Goal: Book appointment/travel/reservation

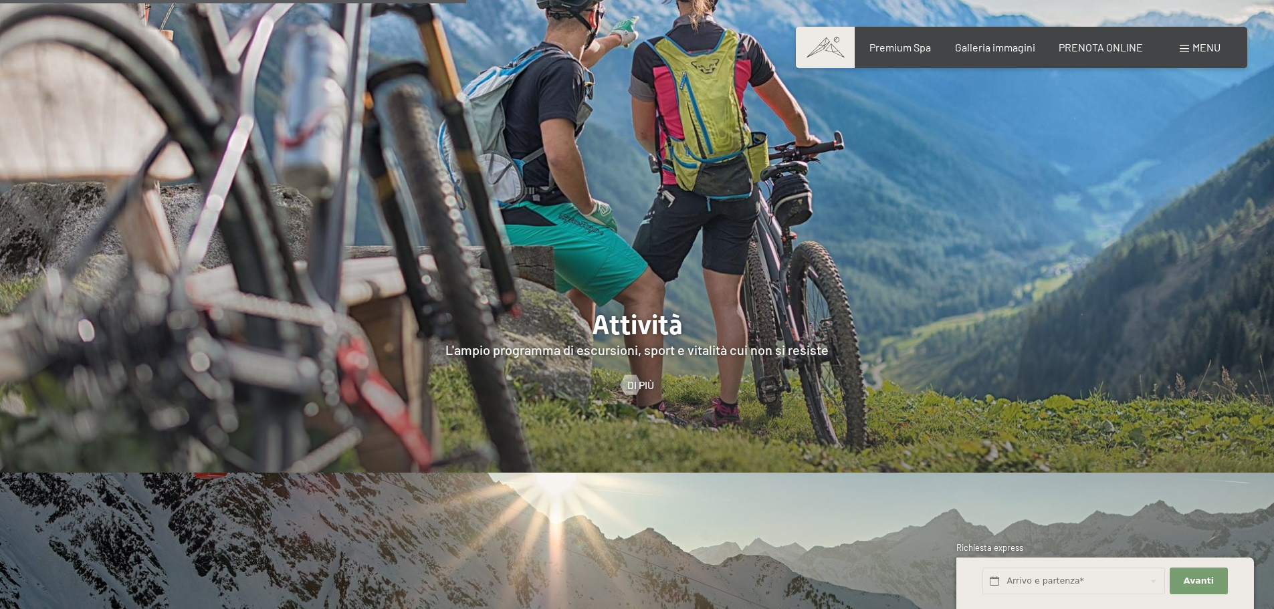
scroll to position [2742, 0]
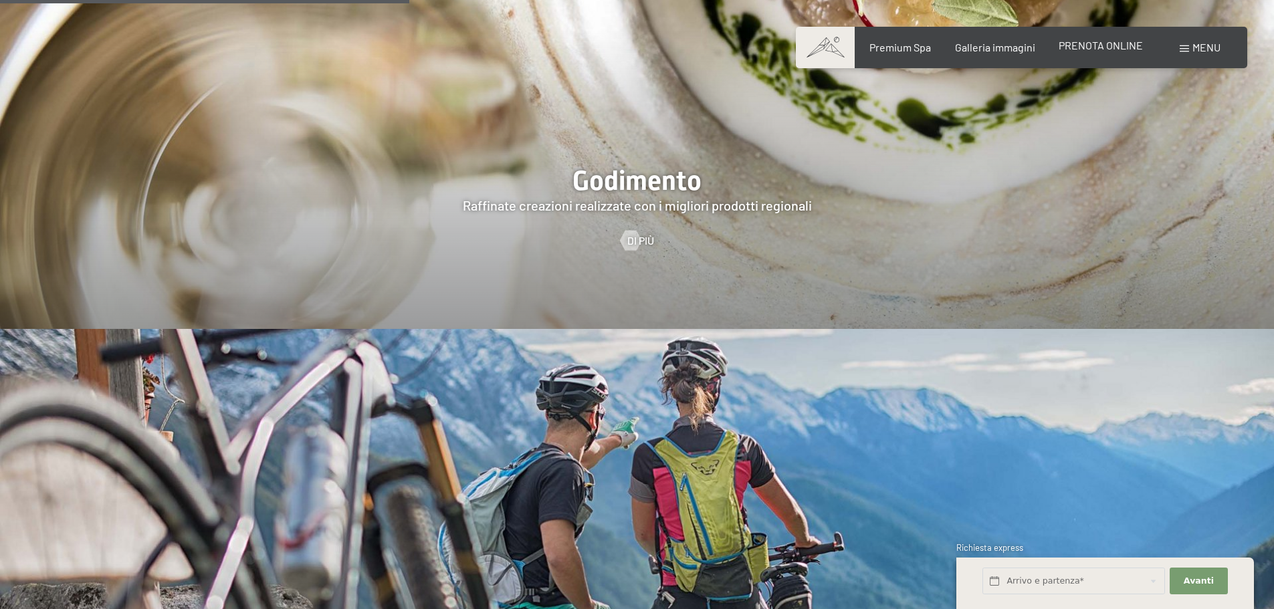
click at [1081, 47] on span "PRENOTA ONLINE" at bounding box center [1101, 45] width 84 height 13
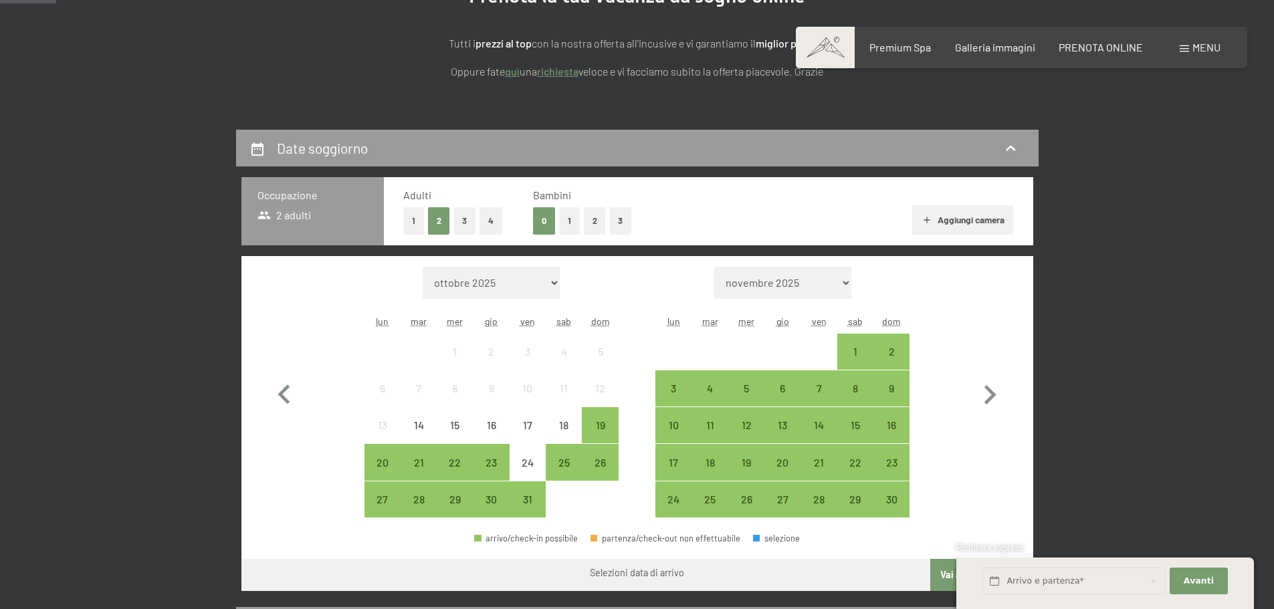
scroll to position [201, 0]
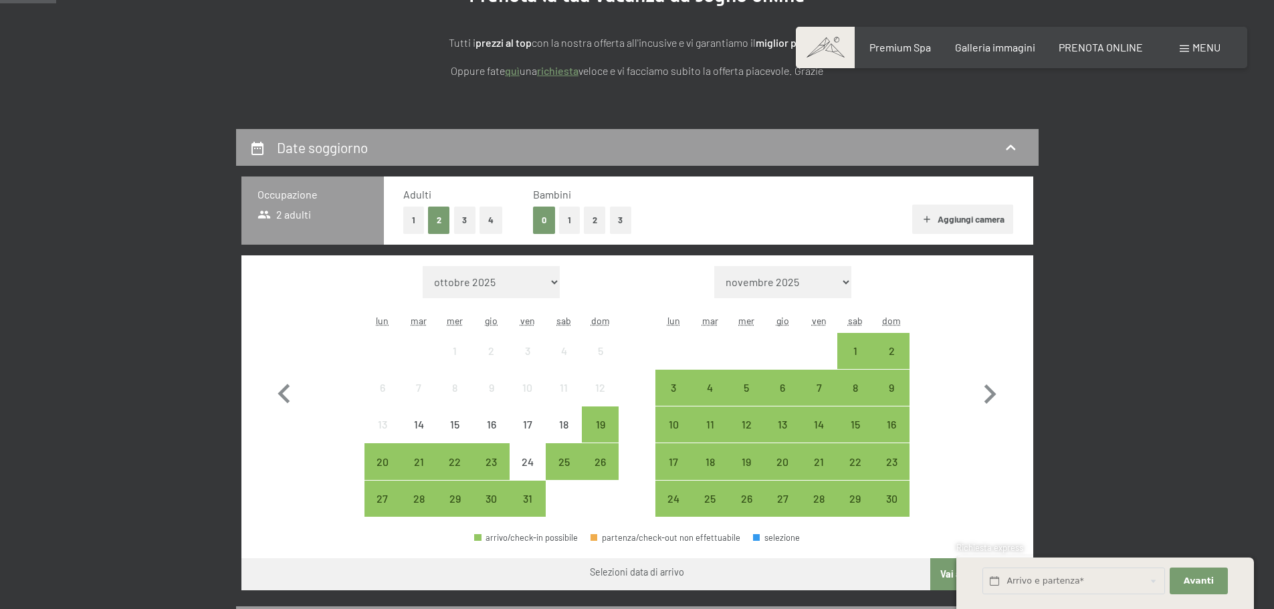
click at [565, 222] on button "1" at bounding box center [569, 220] width 21 height 27
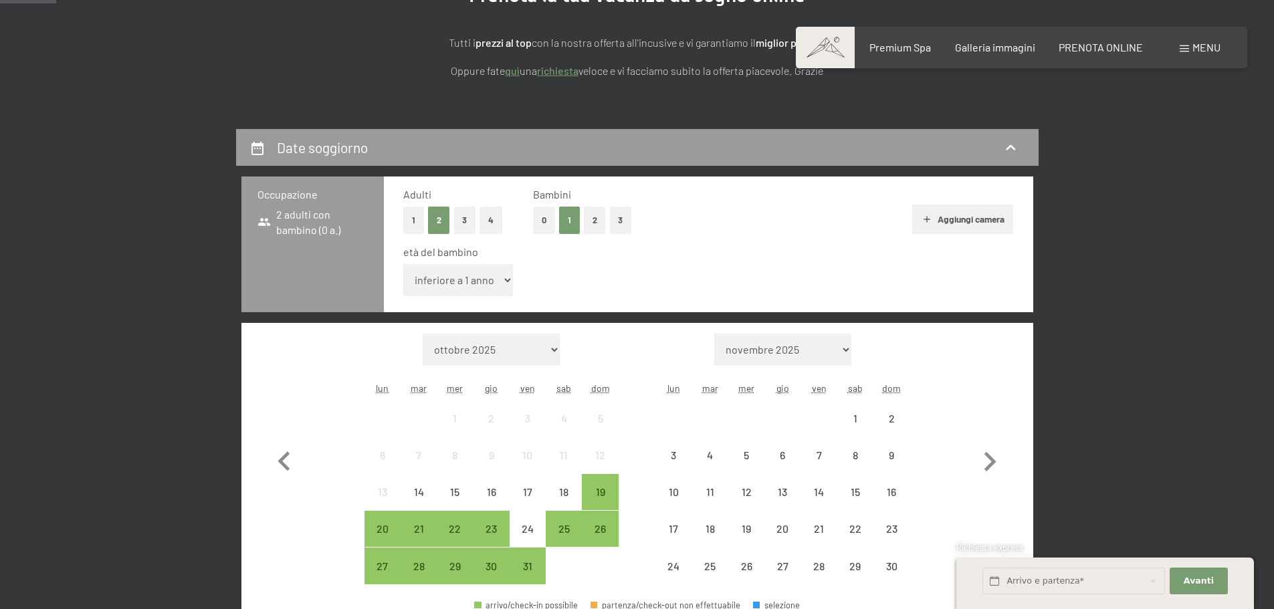
click at [496, 276] on select "inferiore a 1 anno 1 anno 2 anni 3 anni 4 anni 5 anni 6 anni 7 anni 8 anni 9 an…" at bounding box center [458, 280] width 110 height 32
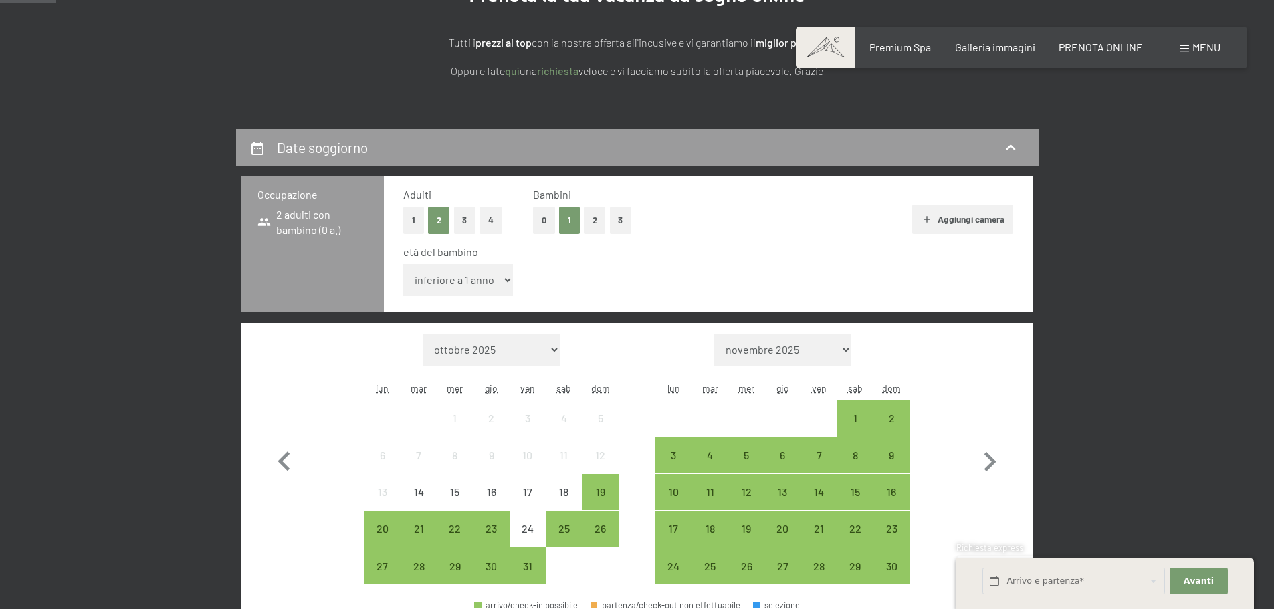
select select "3"
click at [403, 264] on select "inferiore a 1 anno 1 anno 2 anni 3 anni 4 anni 5 anni 6 anni 7 anni 8 anni 9 an…" at bounding box center [458, 280] width 110 height 32
click at [528, 492] on div "17" at bounding box center [527, 503] width 33 height 33
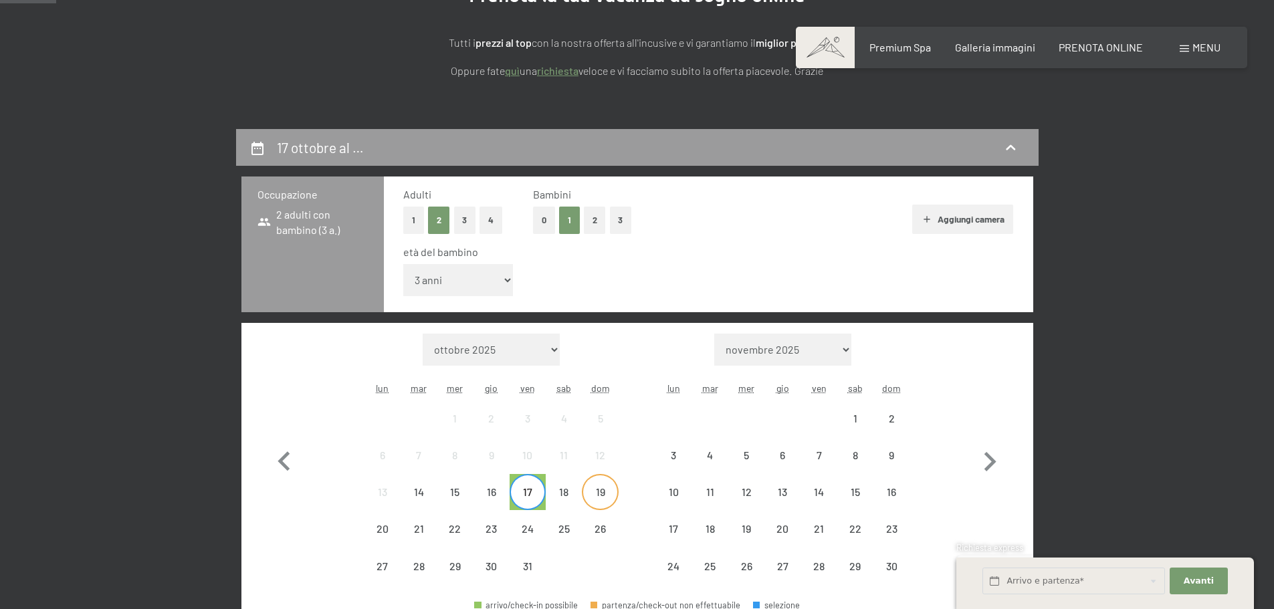
click at [596, 496] on div "19" at bounding box center [599, 503] width 33 height 33
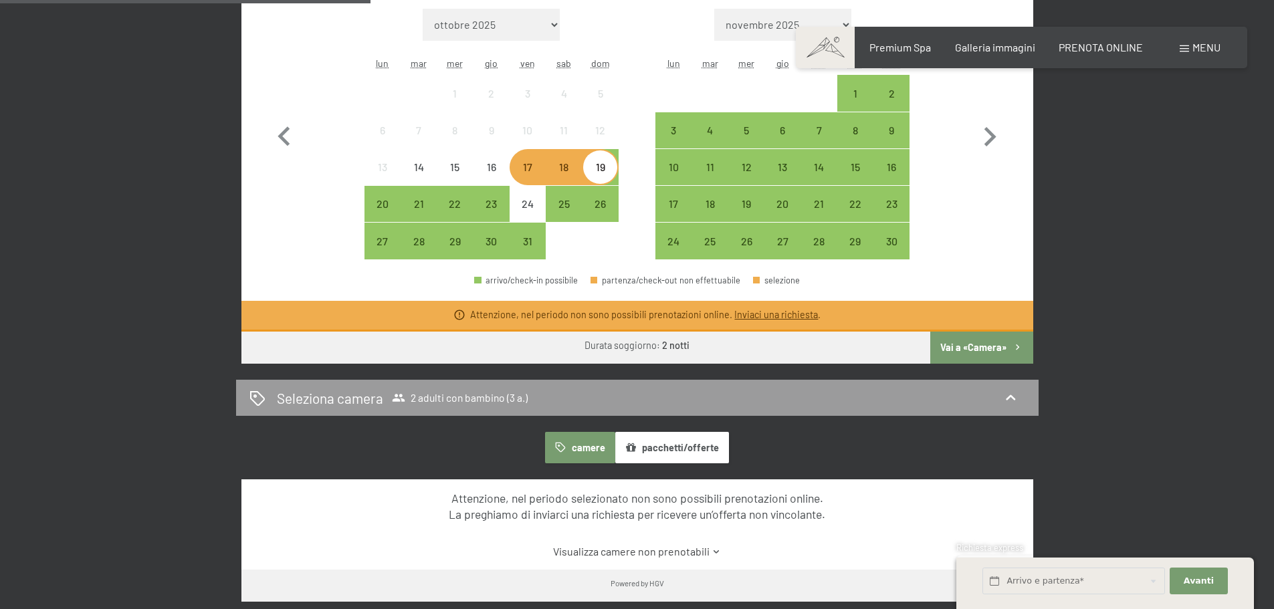
scroll to position [535, 0]
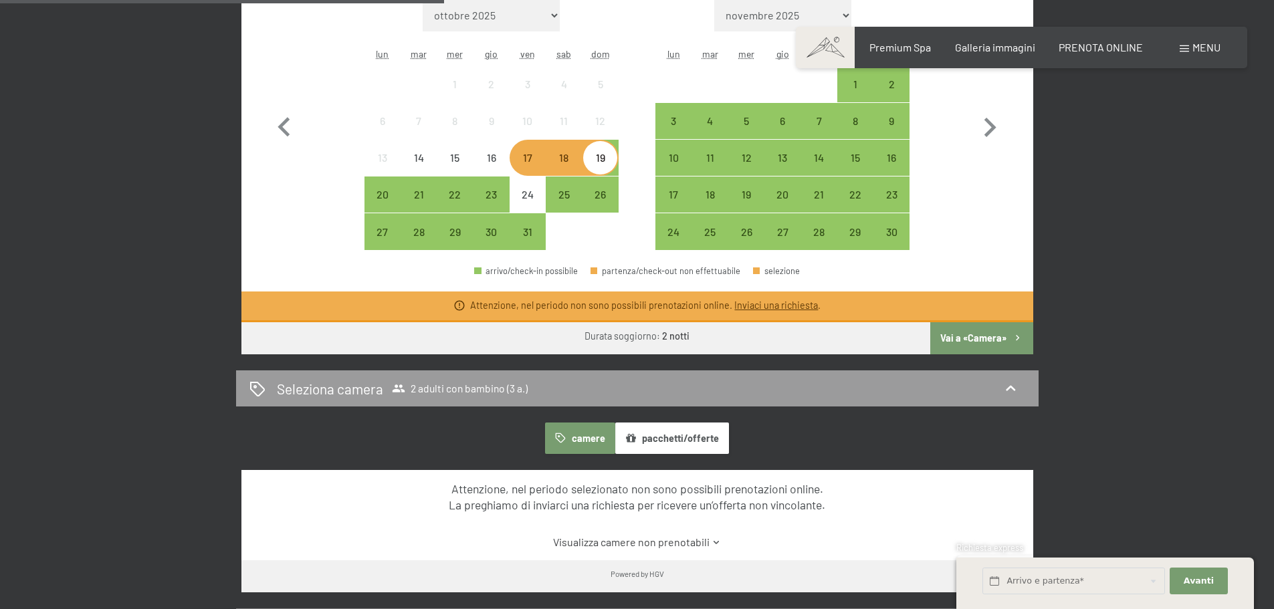
click at [948, 344] on button "Vai a «Camera»" at bounding box center [981, 338] width 102 height 32
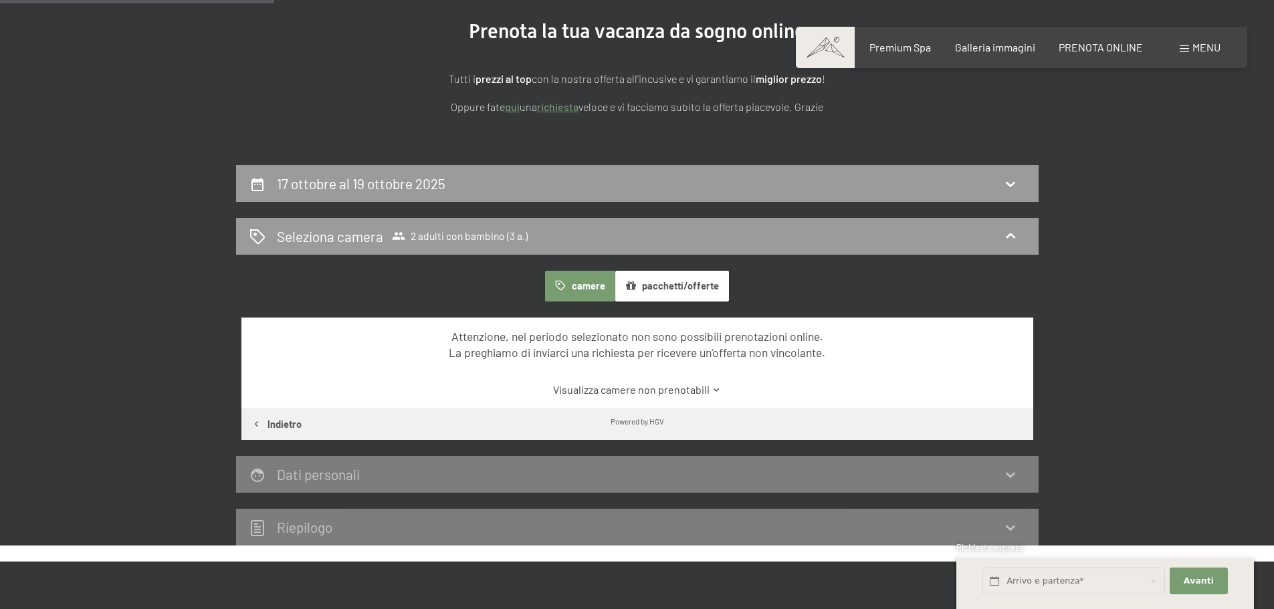
scroll to position [129, 0]
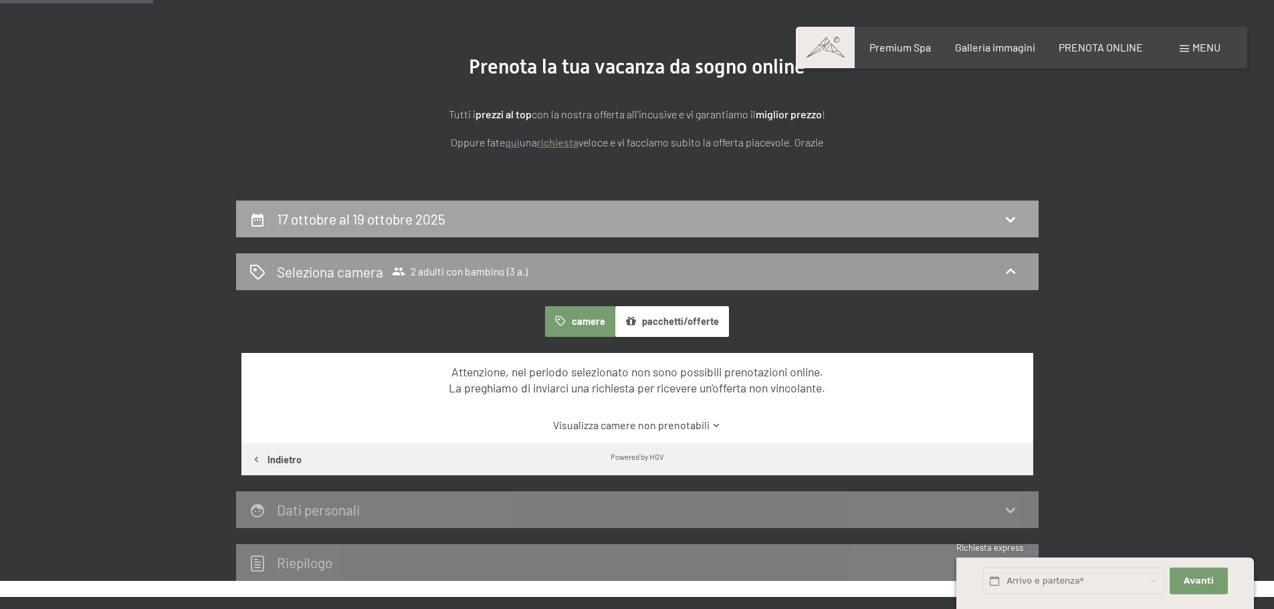
click at [1017, 213] on icon at bounding box center [1011, 219] width 16 height 16
select select "3"
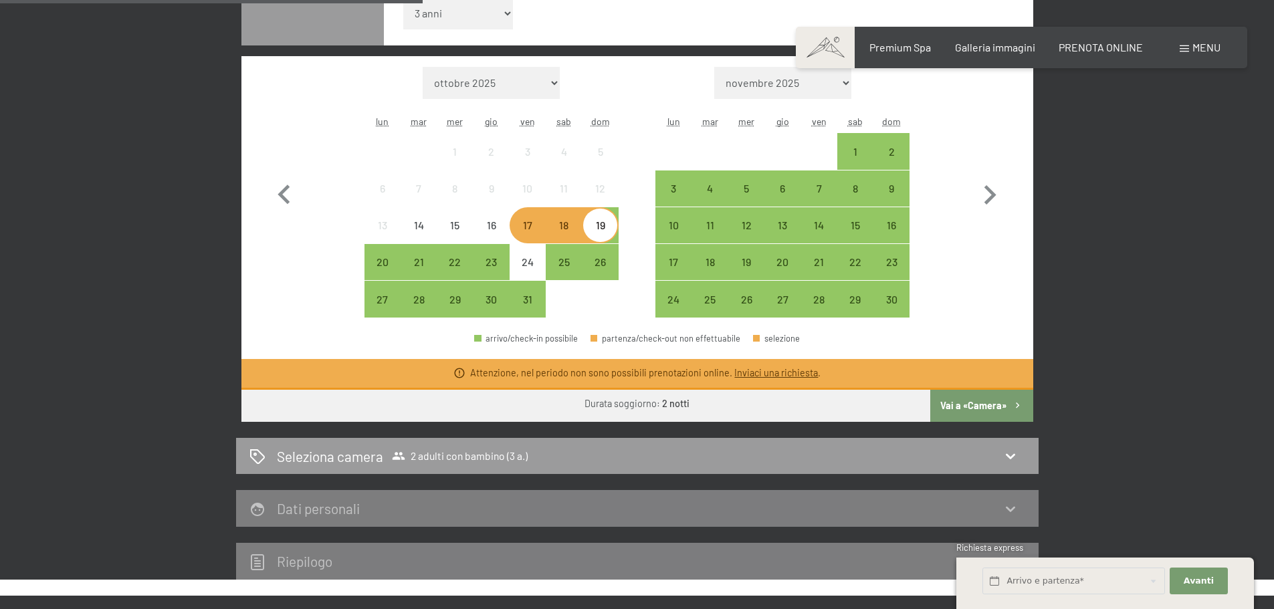
scroll to position [464, 0]
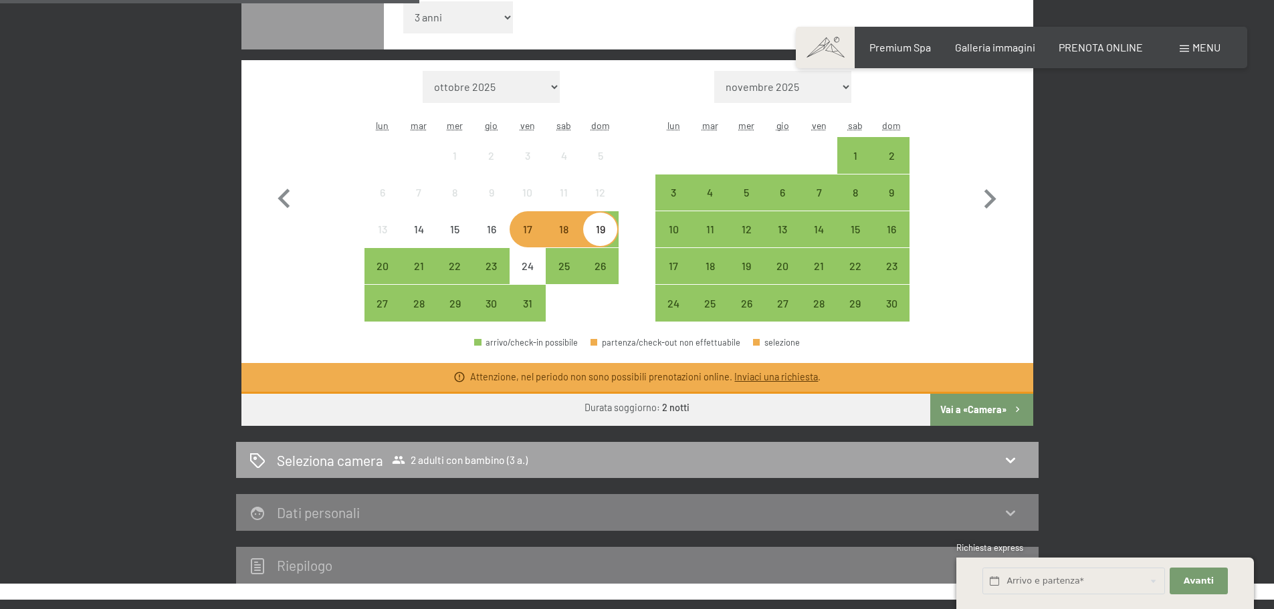
click at [1003, 467] on icon at bounding box center [1011, 460] width 16 height 16
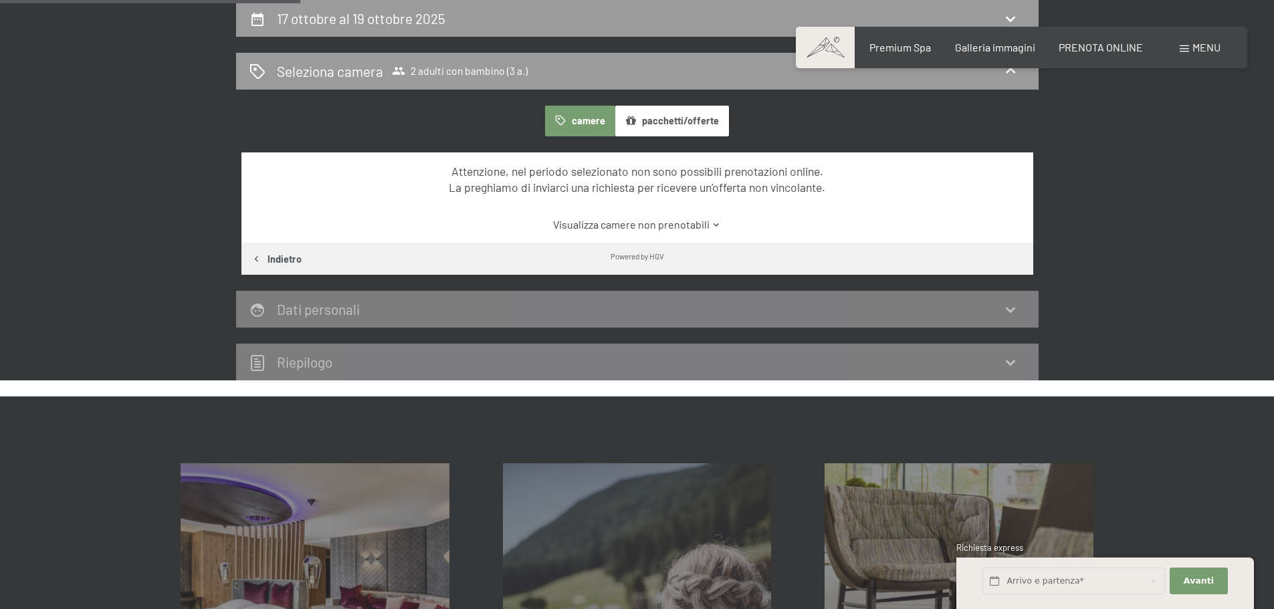
click at [675, 125] on button "pacchetti/offerte" at bounding box center [672, 121] width 114 height 31
click at [577, 120] on button "camere" at bounding box center [580, 121] width 70 height 31
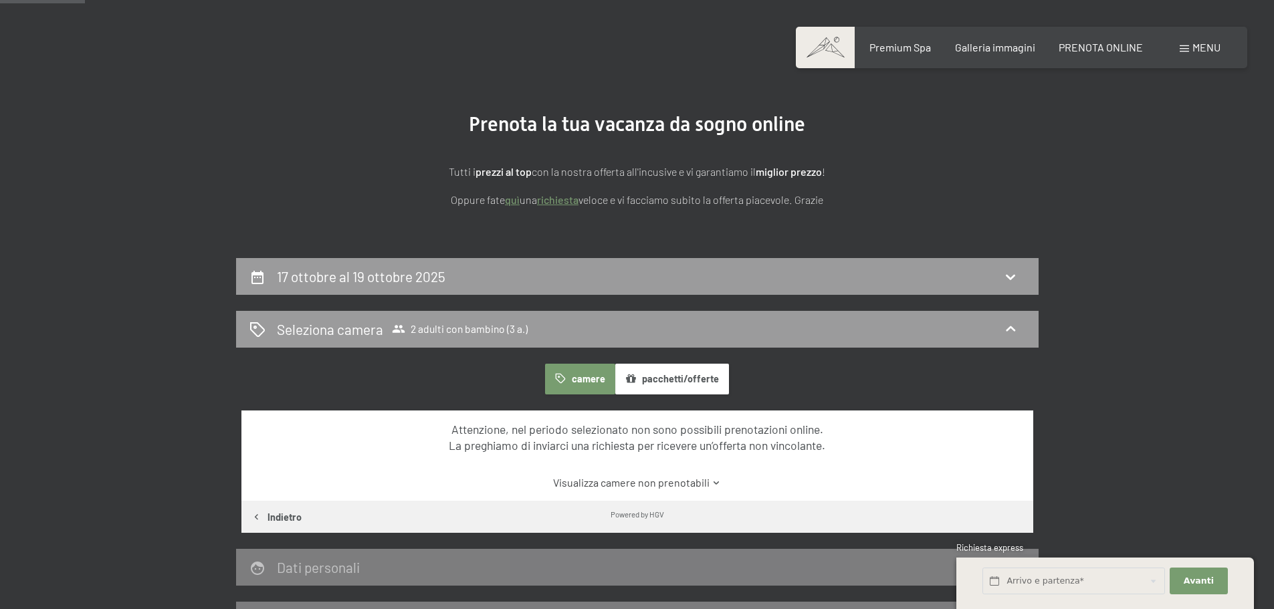
scroll to position [62, 0]
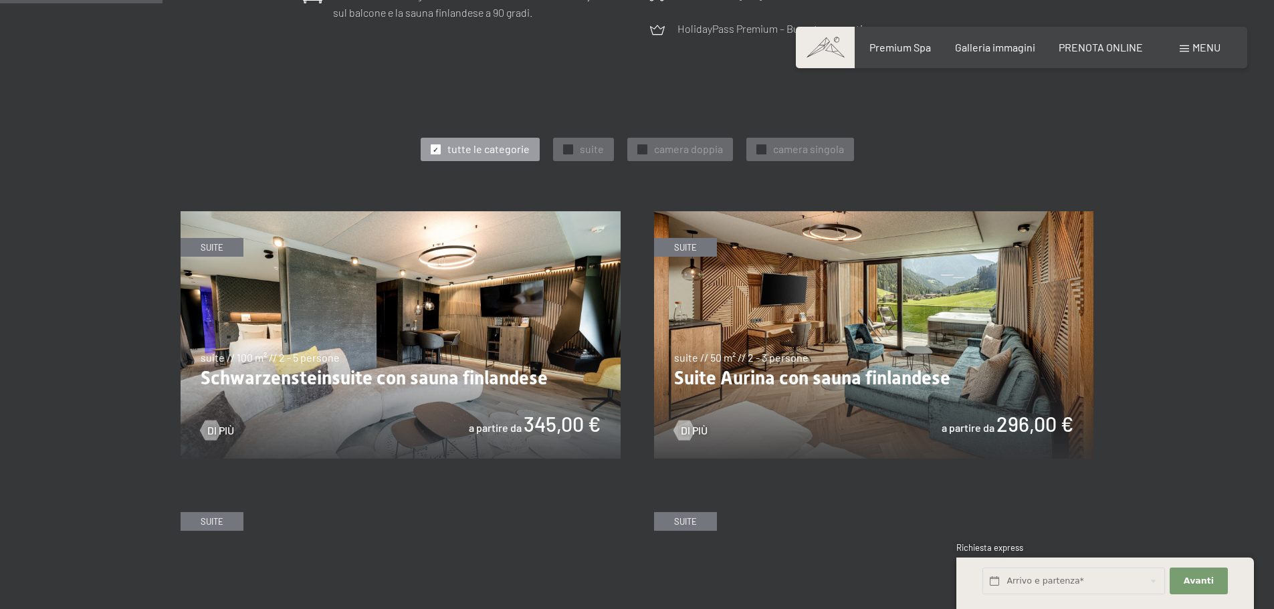
scroll to position [669, 0]
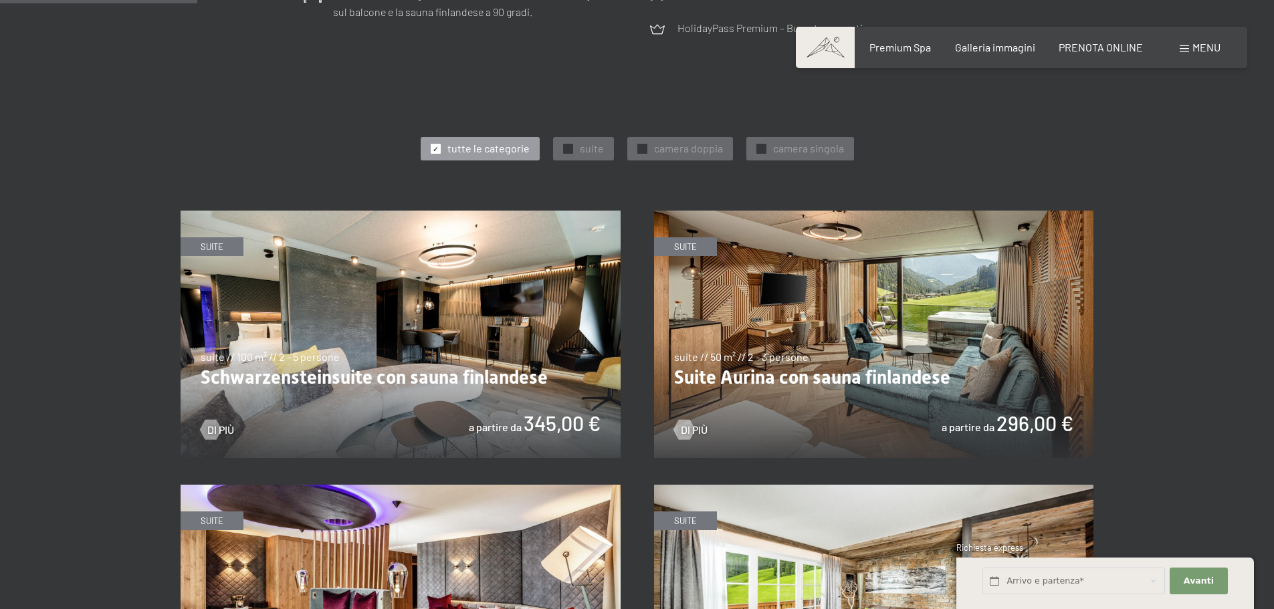
click at [851, 439] on img at bounding box center [874, 334] width 440 height 247
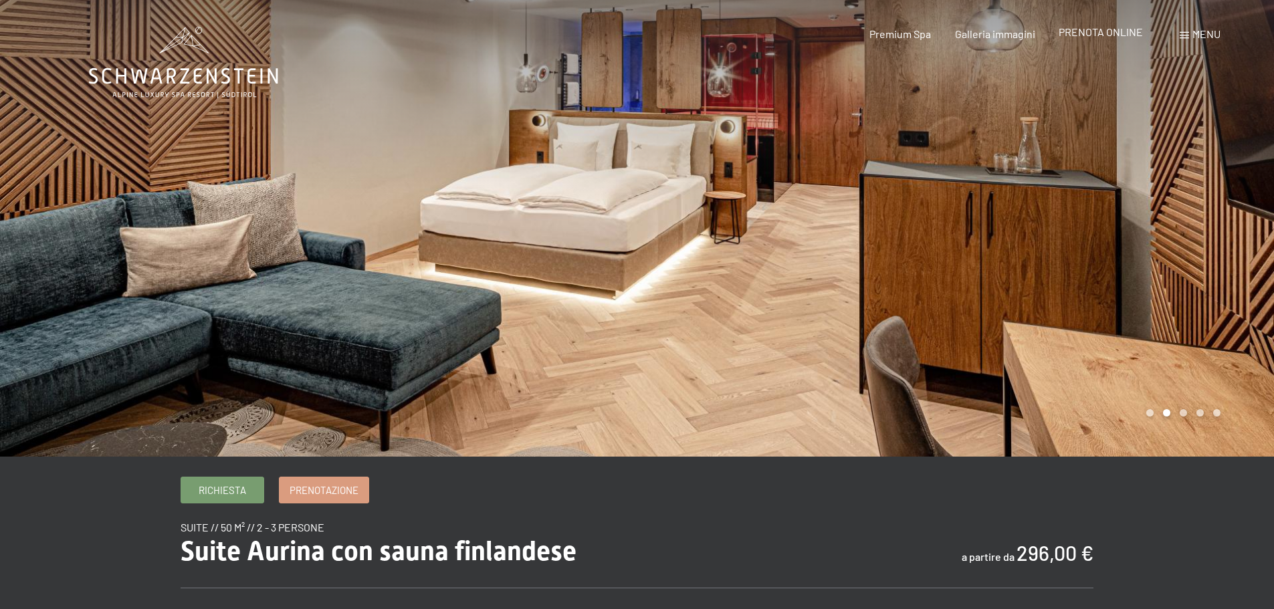
click at [1090, 33] on span "PRENOTA ONLINE" at bounding box center [1101, 31] width 84 height 13
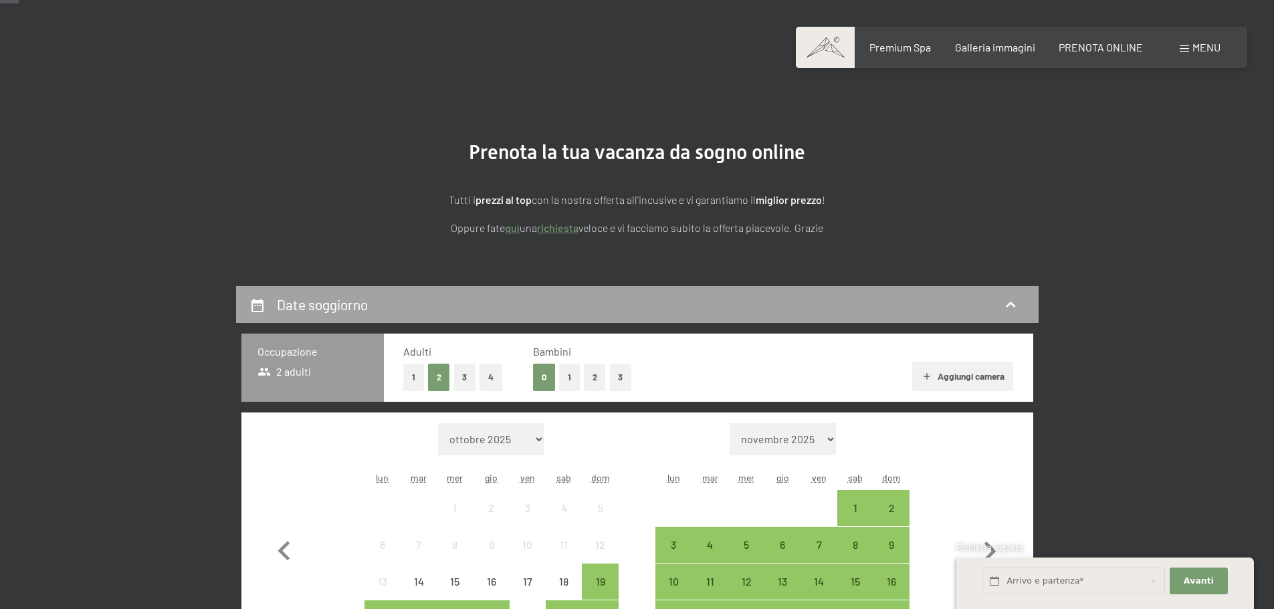
scroll to position [67, 0]
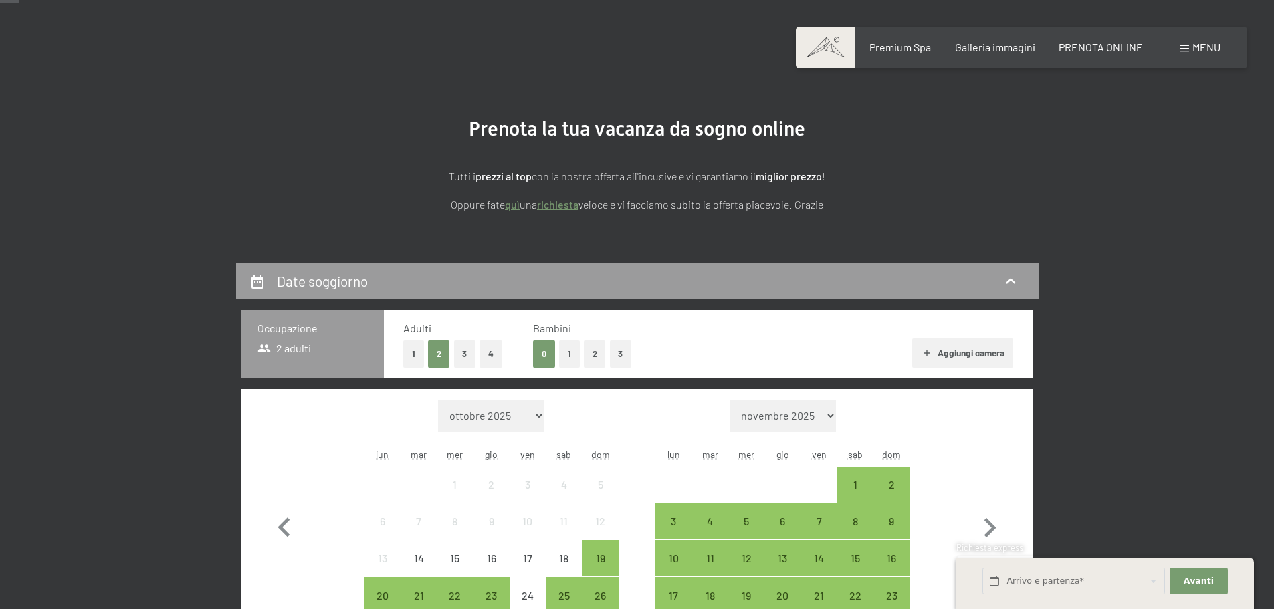
click at [566, 353] on button "1" at bounding box center [569, 353] width 21 height 27
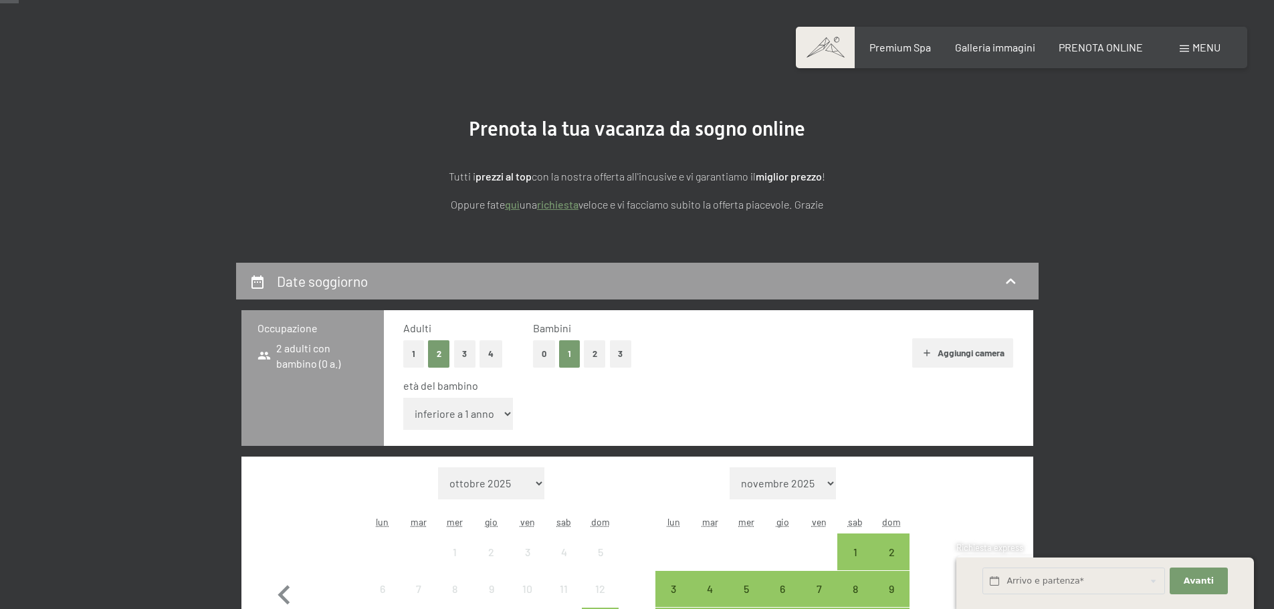
click at [502, 413] on select "inferiore a 1 anno 1 anno 2 anni 3 anni 4 anni 5 anni 6 anni 7 anni 8 anni 9 an…" at bounding box center [458, 414] width 110 height 32
select select "3"
click at [403, 398] on select "inferiore a 1 anno 1 anno 2 anni 3 anni 4 anni 5 anni 6 anni 7 anni 8 anni 9 an…" at bounding box center [458, 414] width 110 height 32
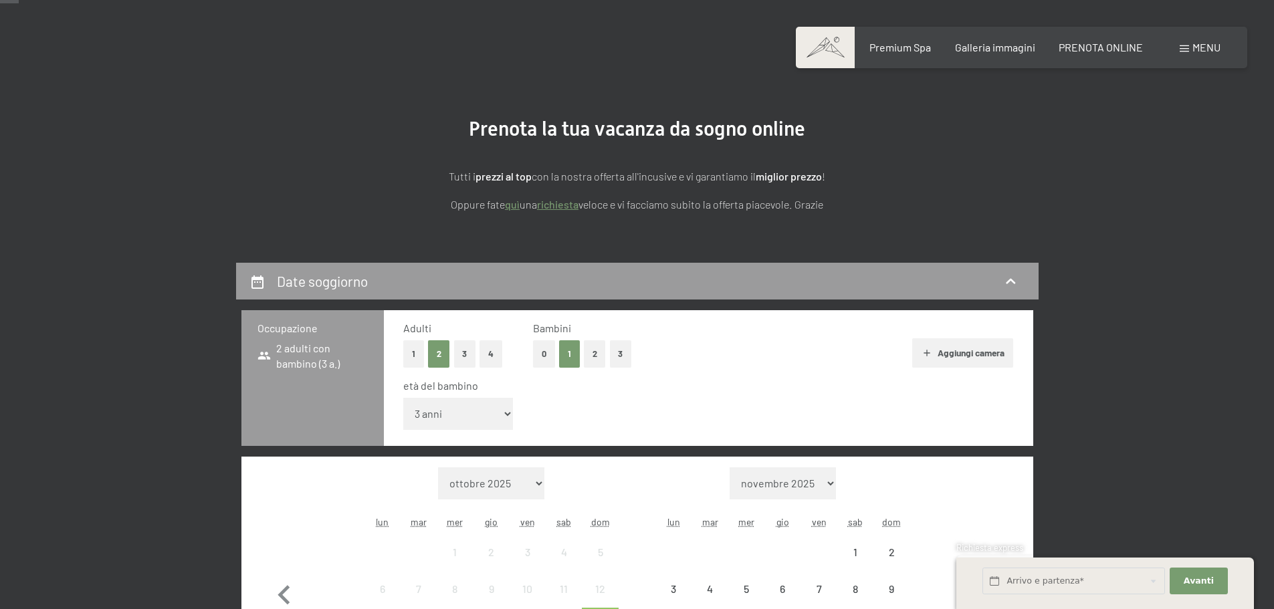
click at [710, 380] on div "età del bambino" at bounding box center [703, 386] width 600 height 15
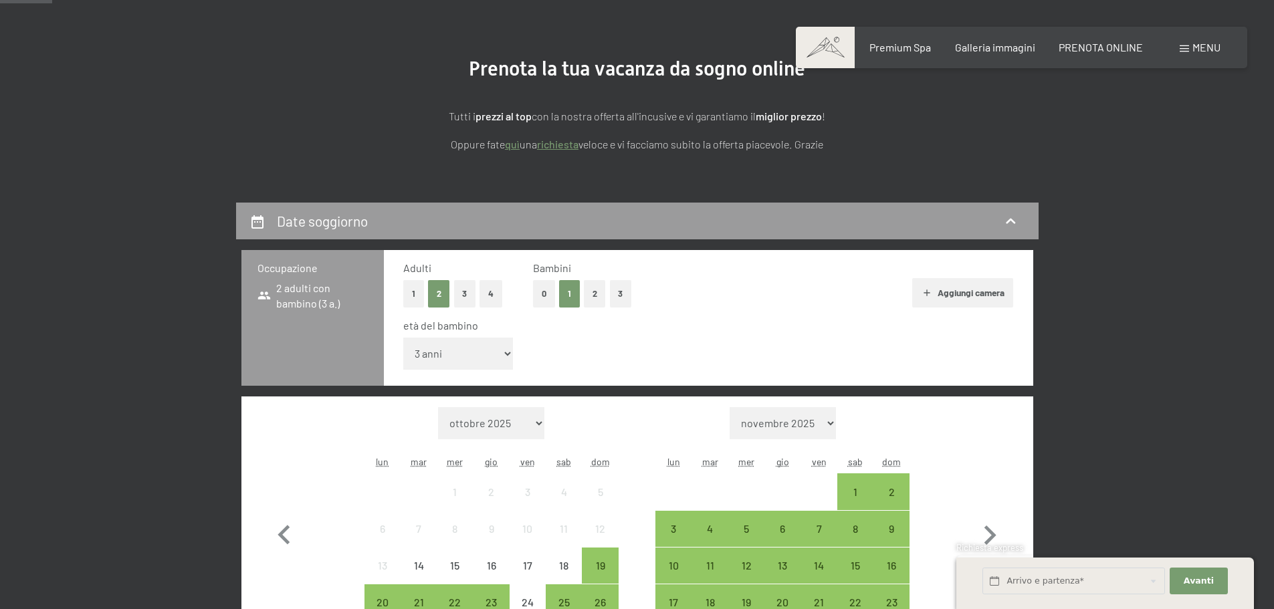
scroll to position [201, 0]
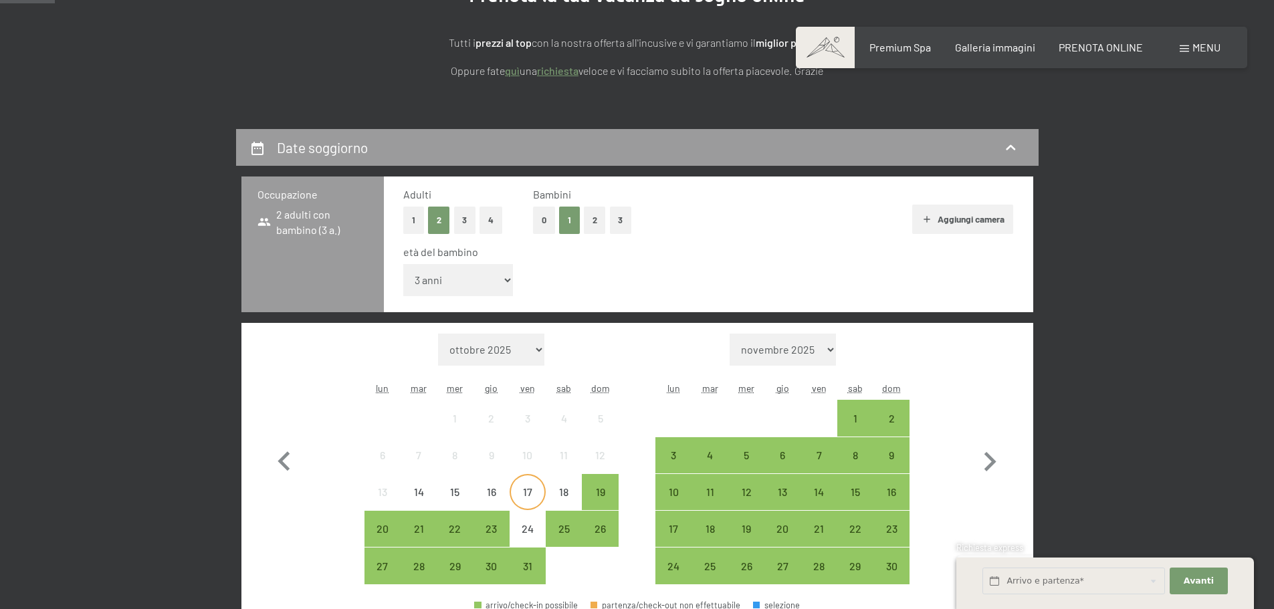
click at [527, 502] on div "17" at bounding box center [527, 503] width 33 height 33
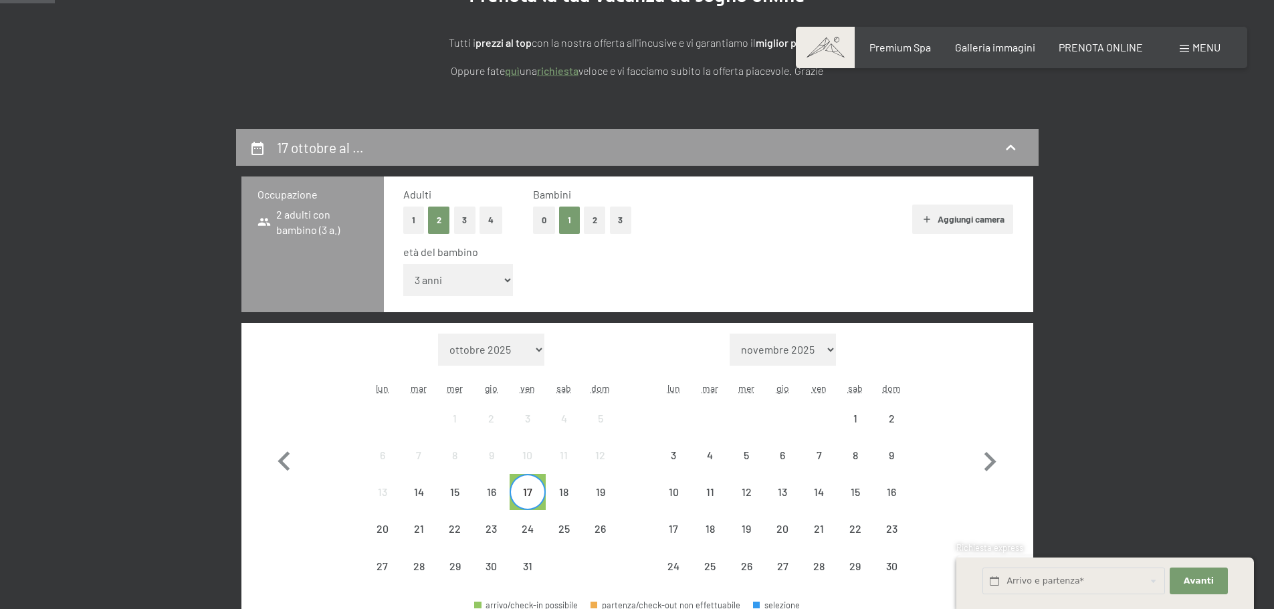
click at [581, 496] on div "18" at bounding box center [564, 492] width 36 height 36
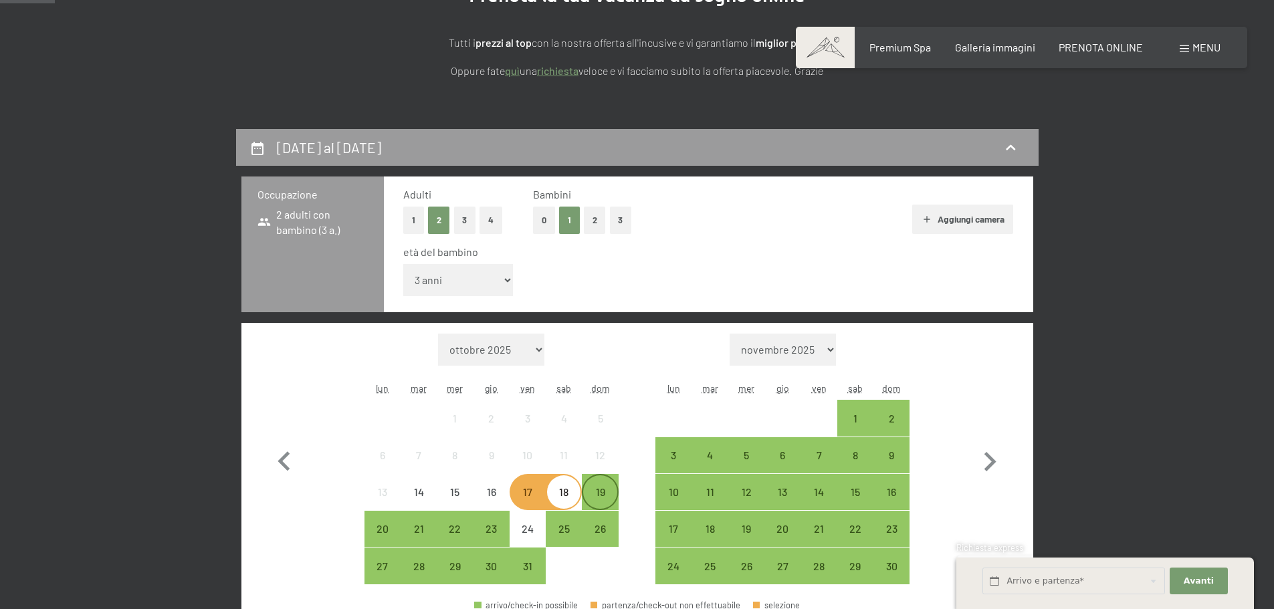
click at [602, 496] on div "19" at bounding box center [599, 503] width 33 height 33
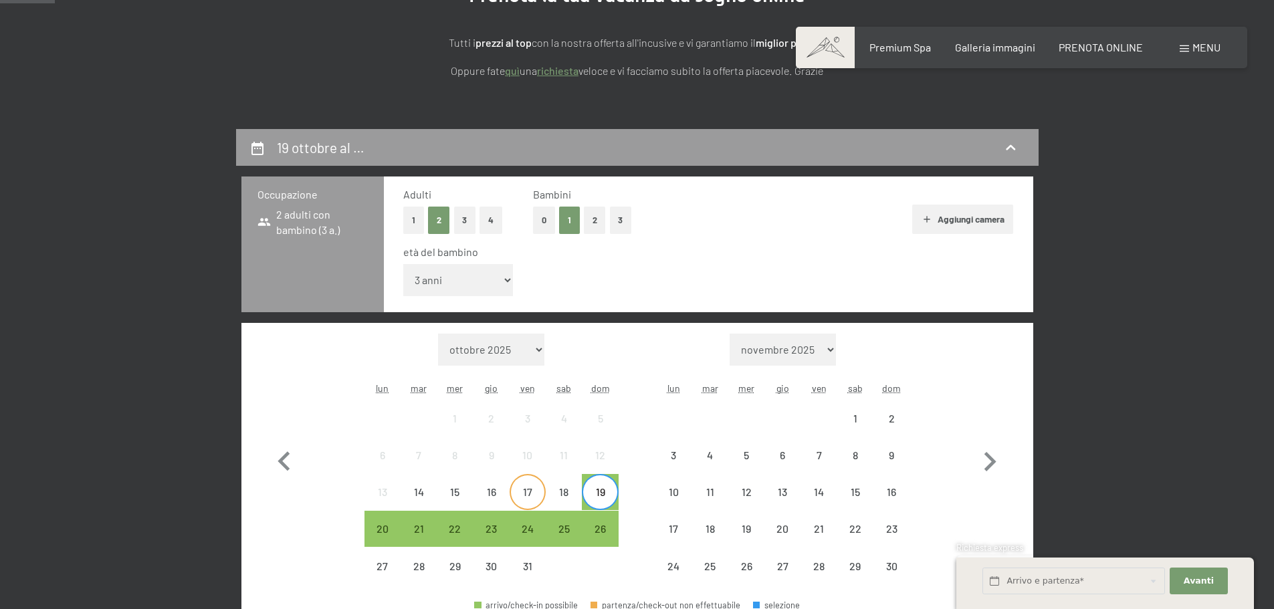
click at [523, 493] on div "17" at bounding box center [527, 503] width 33 height 33
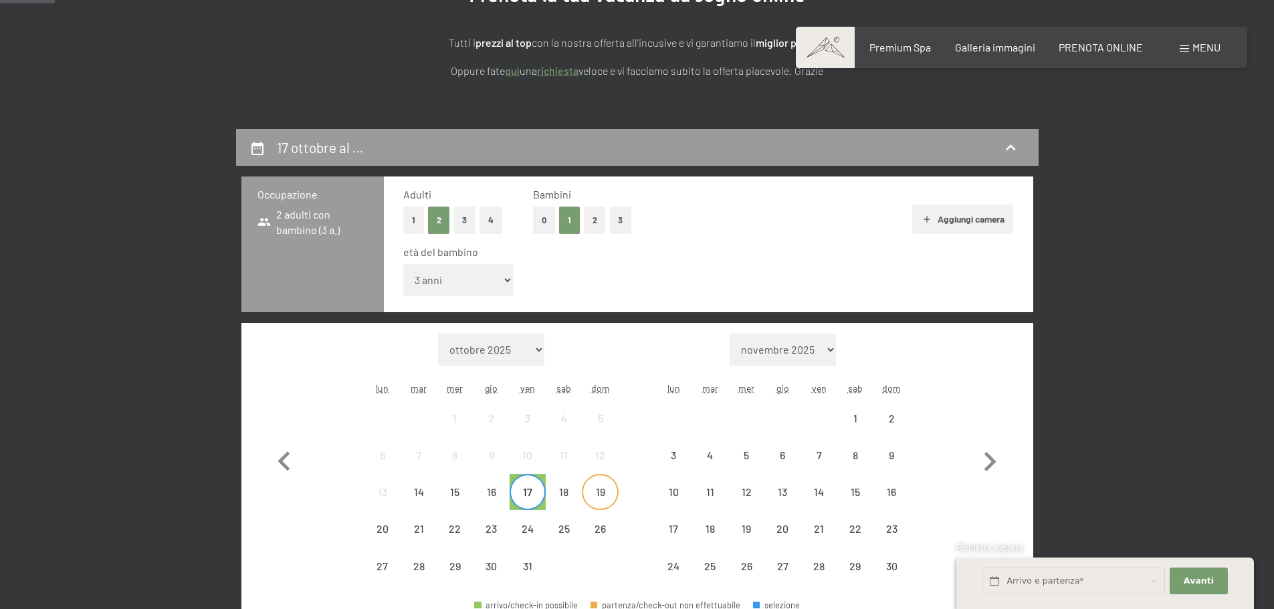
click at [604, 498] on div "19" at bounding box center [599, 503] width 33 height 33
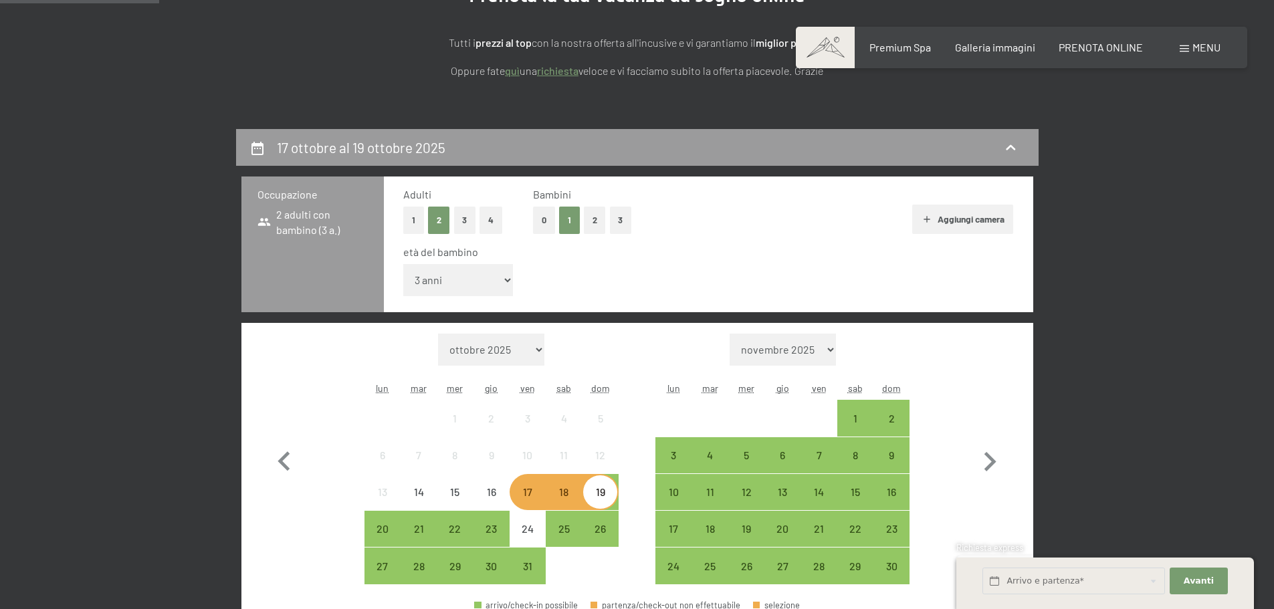
scroll to position [401, 0]
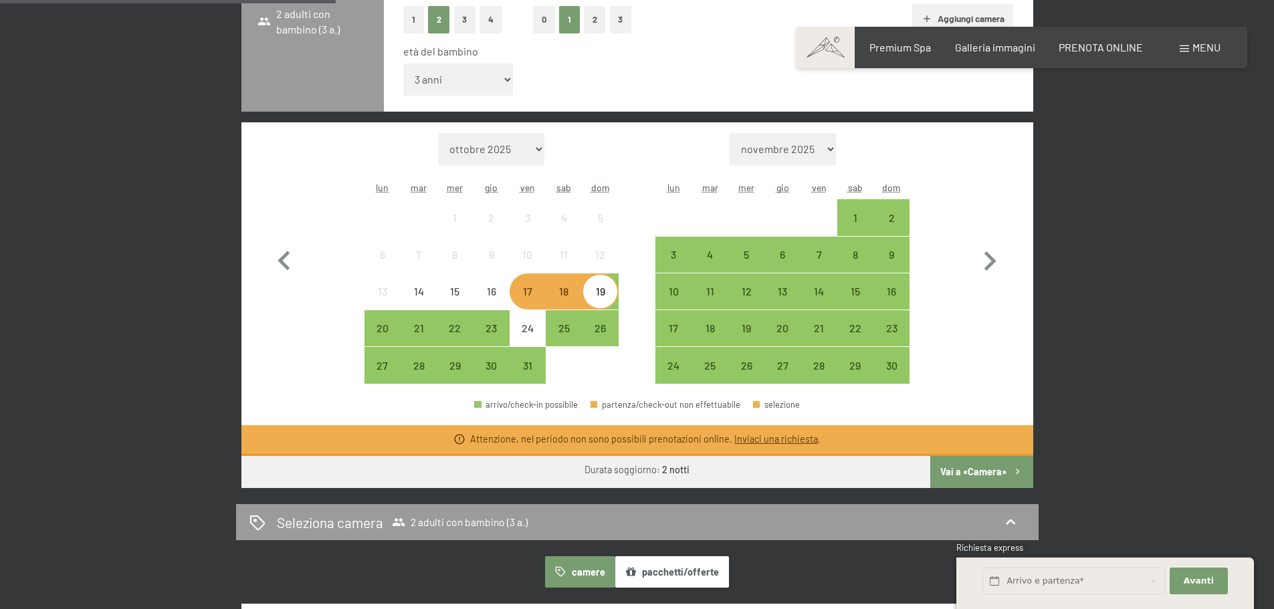
click at [754, 441] on link "Inviaci una richiesta" at bounding box center [776, 438] width 84 height 11
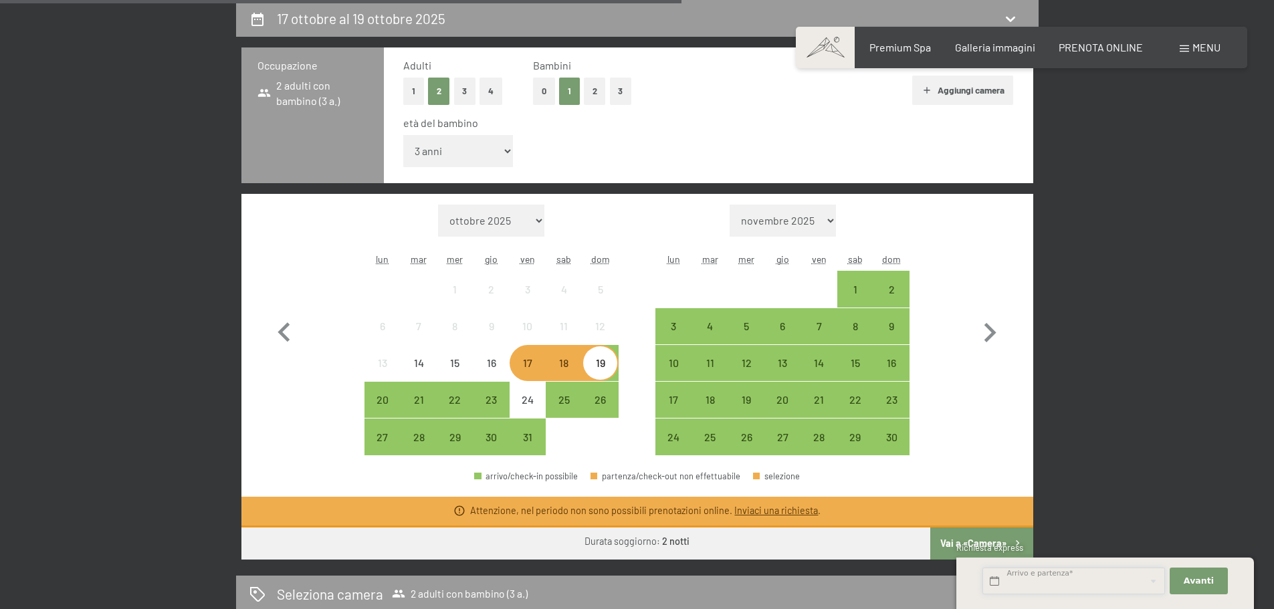
click at [1110, 579] on input "text" at bounding box center [1074, 581] width 183 height 27
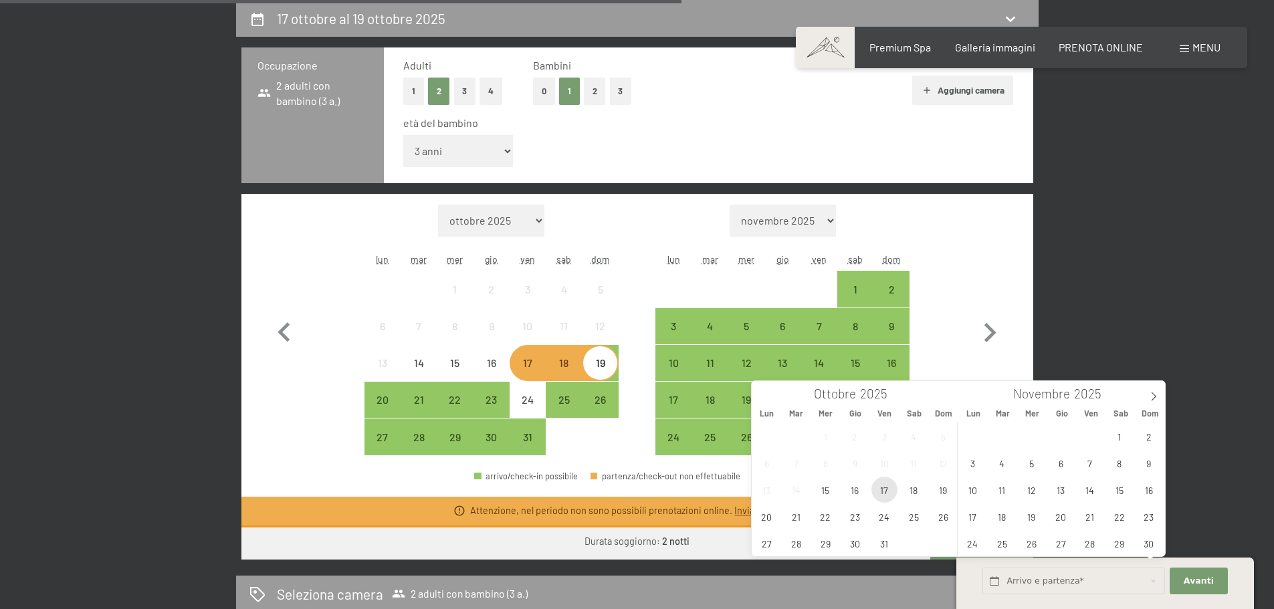
click at [885, 500] on span "17" at bounding box center [885, 490] width 26 height 26
click at [939, 496] on span "19" at bounding box center [943, 490] width 26 height 26
type input "Ven. 17/10/2025 - Dom. 19/10/2025"
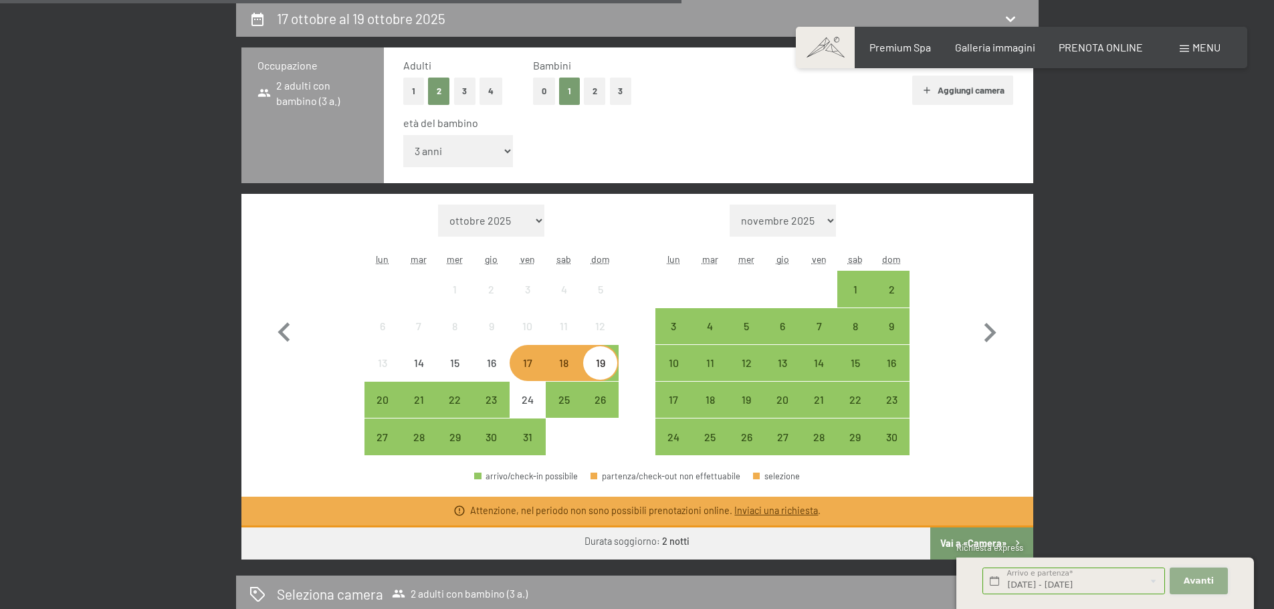
scroll to position [0, 0]
click at [1205, 582] on span "Avanti" at bounding box center [1199, 581] width 30 height 12
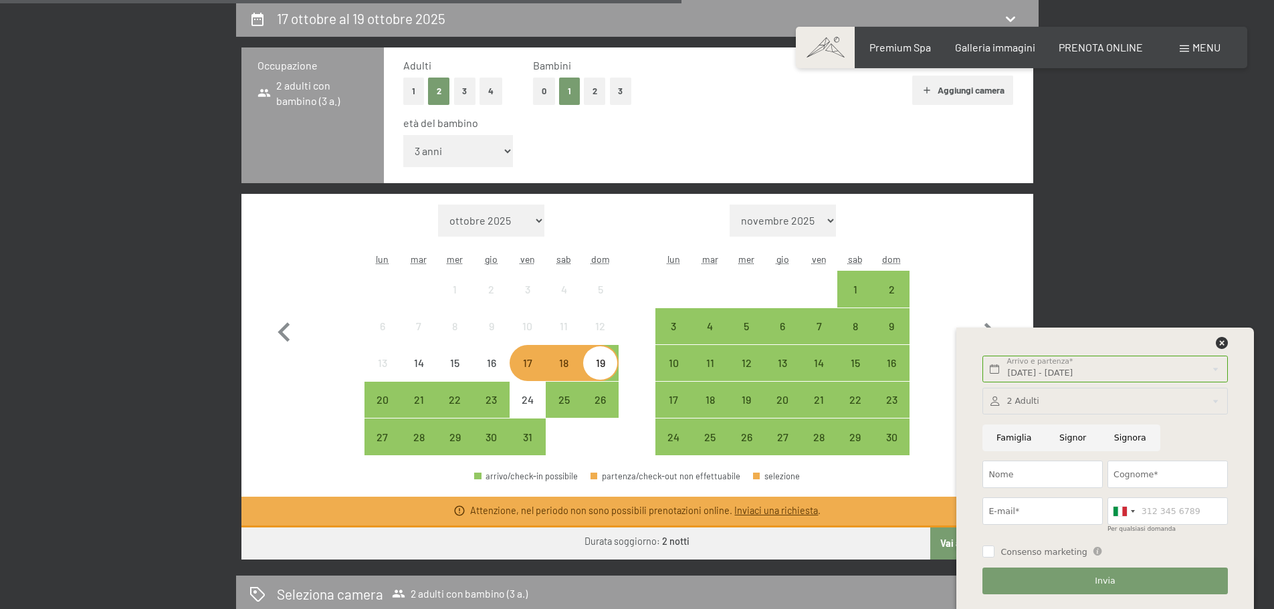
click at [1049, 401] on div at bounding box center [1105, 401] width 245 height 27
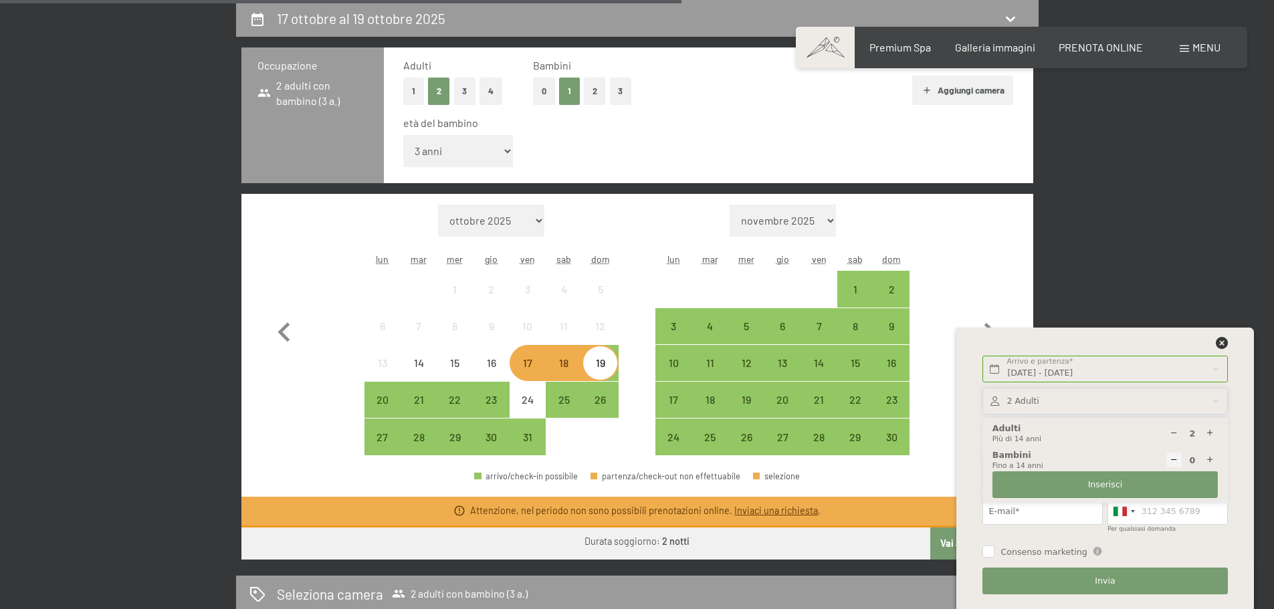
click at [1211, 461] on icon at bounding box center [1210, 460] width 9 height 9
type input "1"
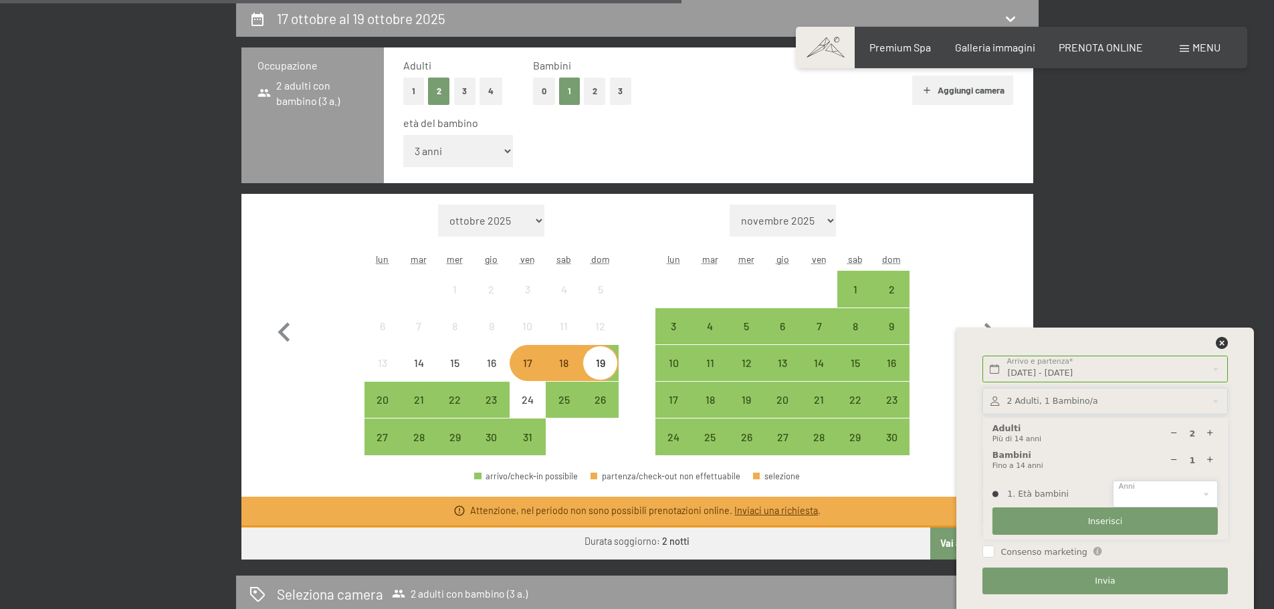
click at [1153, 492] on select "0 1 2 3 4 5 6 7 8 9 10 11 12 13 14" at bounding box center [1165, 494] width 105 height 27
select select "3"
click at [1113, 481] on select "0 1 2 3 4 5 6 7 8 9 10 11 12 13 14" at bounding box center [1165, 494] width 105 height 27
click at [1118, 521] on span "Inserisci" at bounding box center [1105, 522] width 35 height 12
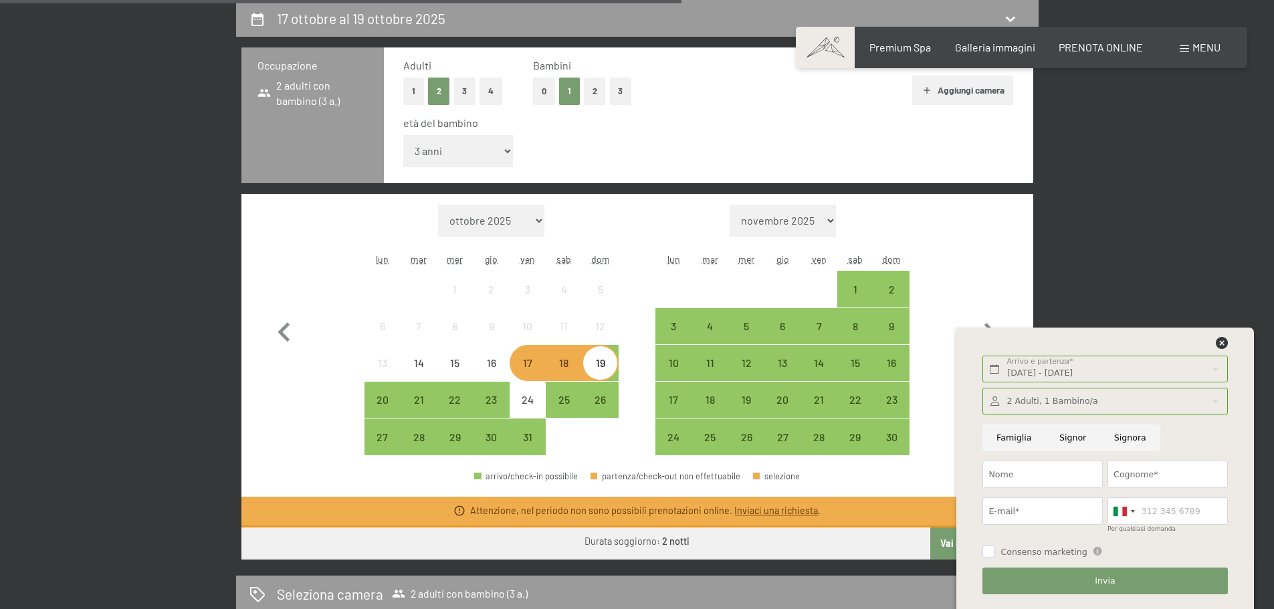
click at [1001, 440] on input "Famiglia" at bounding box center [1014, 438] width 63 height 27
radio input "true"
click at [1019, 477] on input "Nome" at bounding box center [1043, 474] width 120 height 27
type input "Marcello"
type input "Silvestri"
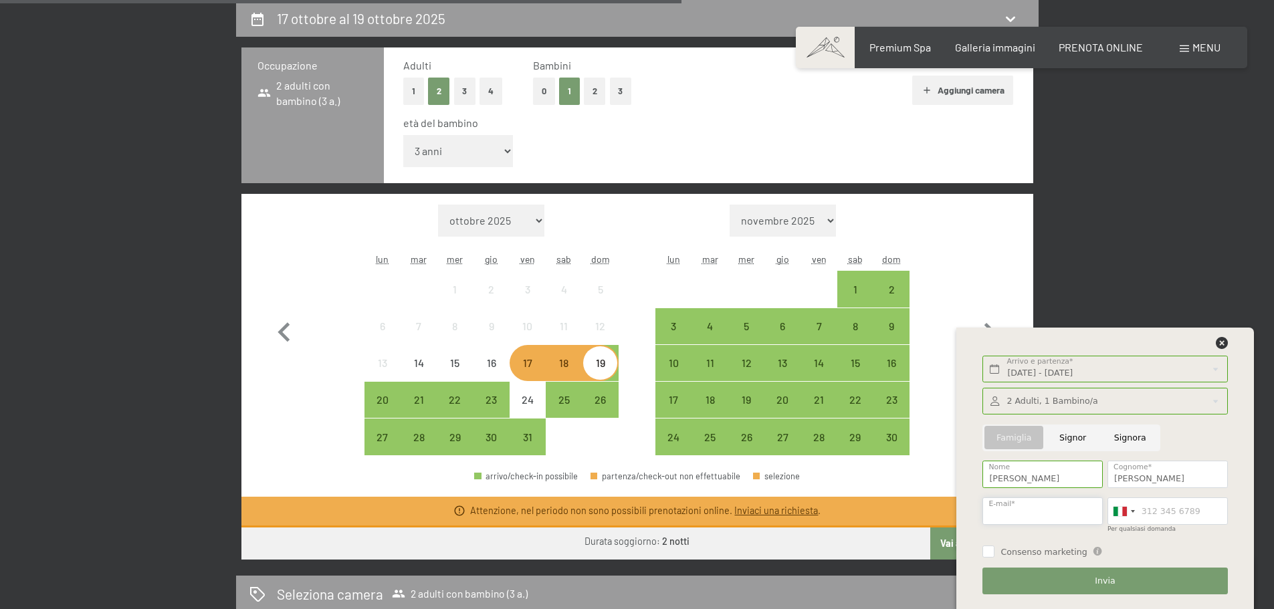
click at [1029, 510] on input "E-mail*" at bounding box center [1043, 511] width 120 height 27
type input "marcello.silvestri@hotmail.com"
click at [1167, 512] on input "Per qualsiasi domanda" at bounding box center [1168, 511] width 120 height 27
type input "3516987819"
click at [1110, 581] on span "Invia" at bounding box center [1105, 581] width 20 height 12
